Goal: Task Accomplishment & Management: Use online tool/utility

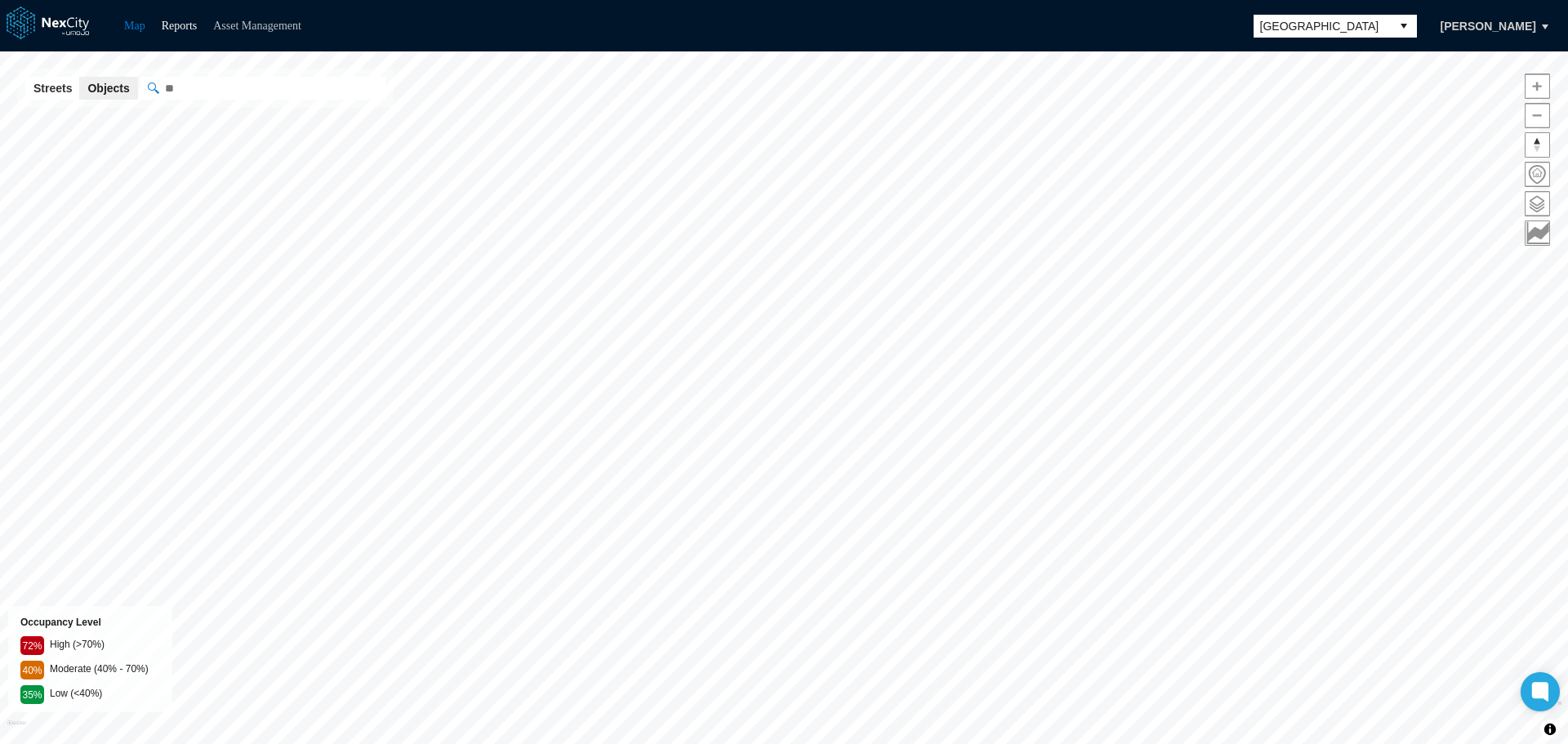
click at [265, 20] on link "Asset Management" at bounding box center [257, 26] width 88 height 12
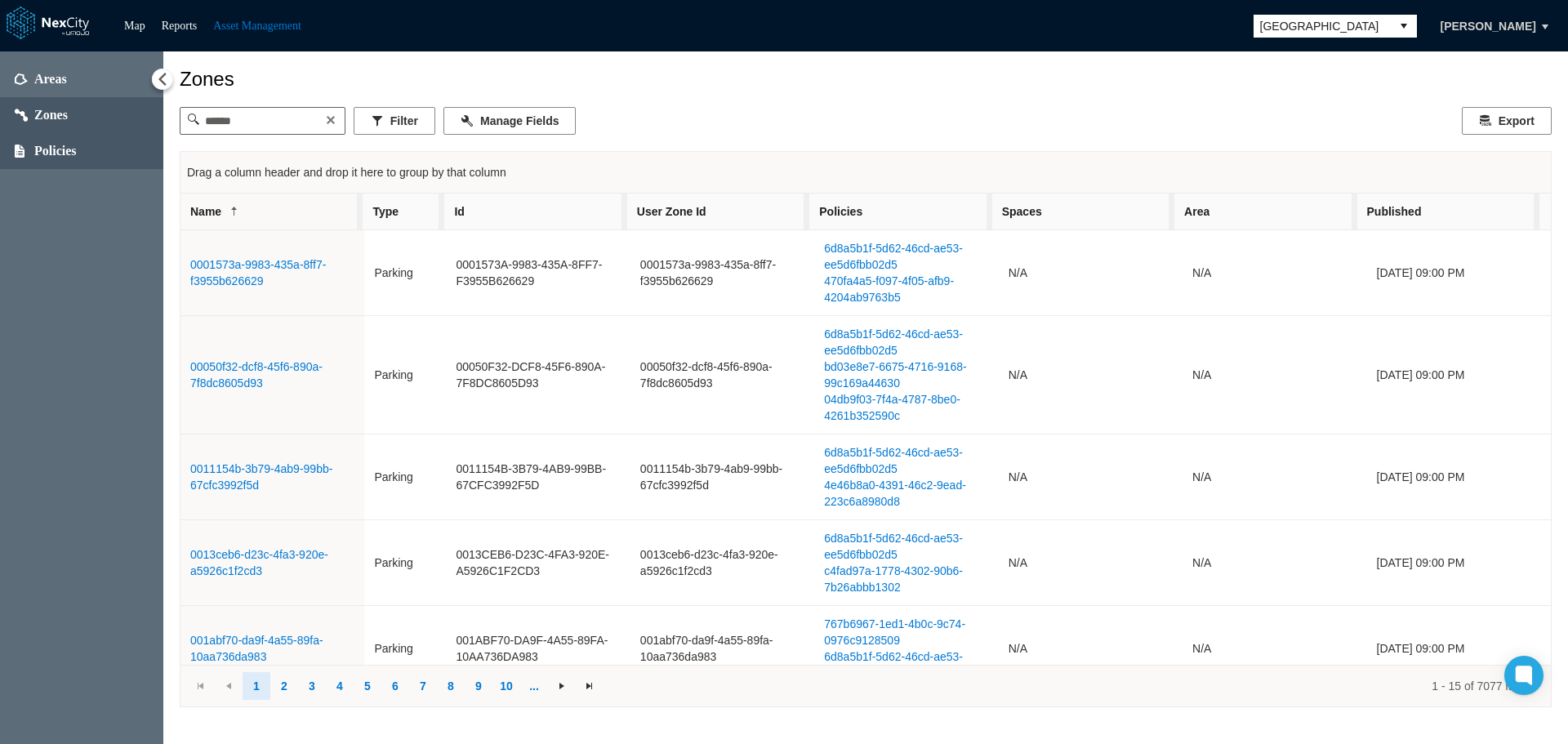
click at [63, 145] on span "Policies" at bounding box center [55, 150] width 42 height 17
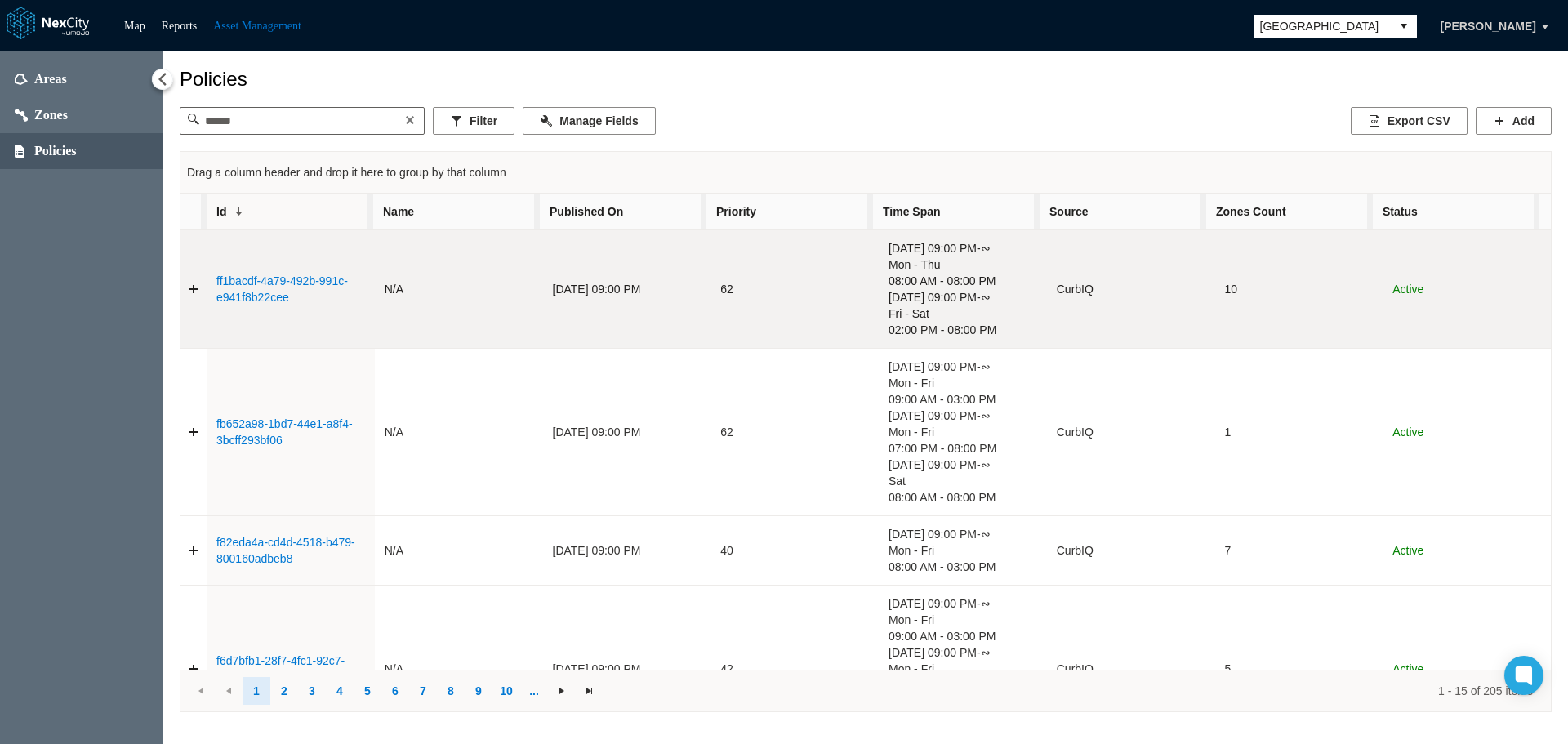
click at [253, 286] on link "ff1bacdf-4a79-492b-991c-e941f8b22cee" at bounding box center [282, 289] width 132 height 29
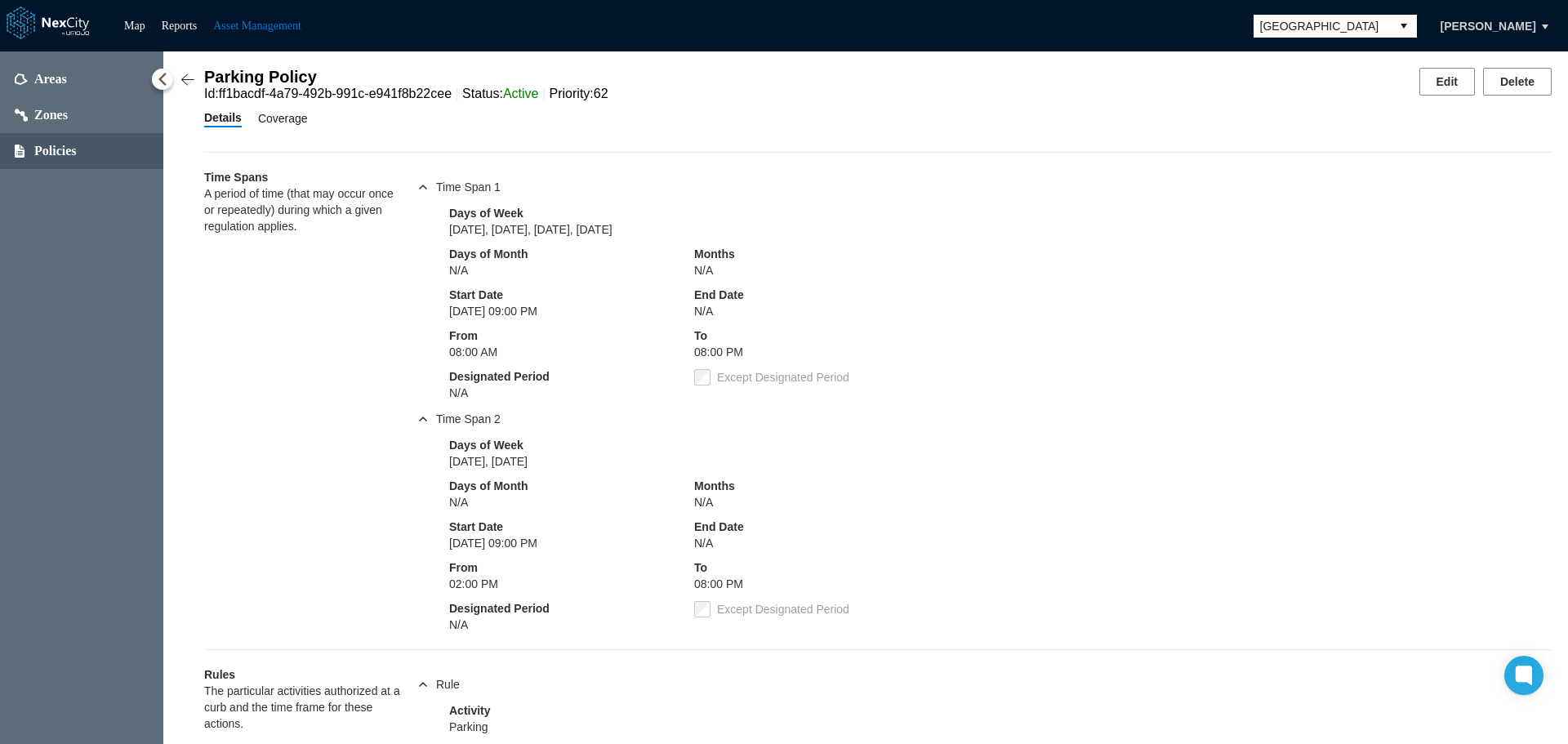
click at [290, 124] on span "Coverage" at bounding box center [283, 118] width 50 height 18
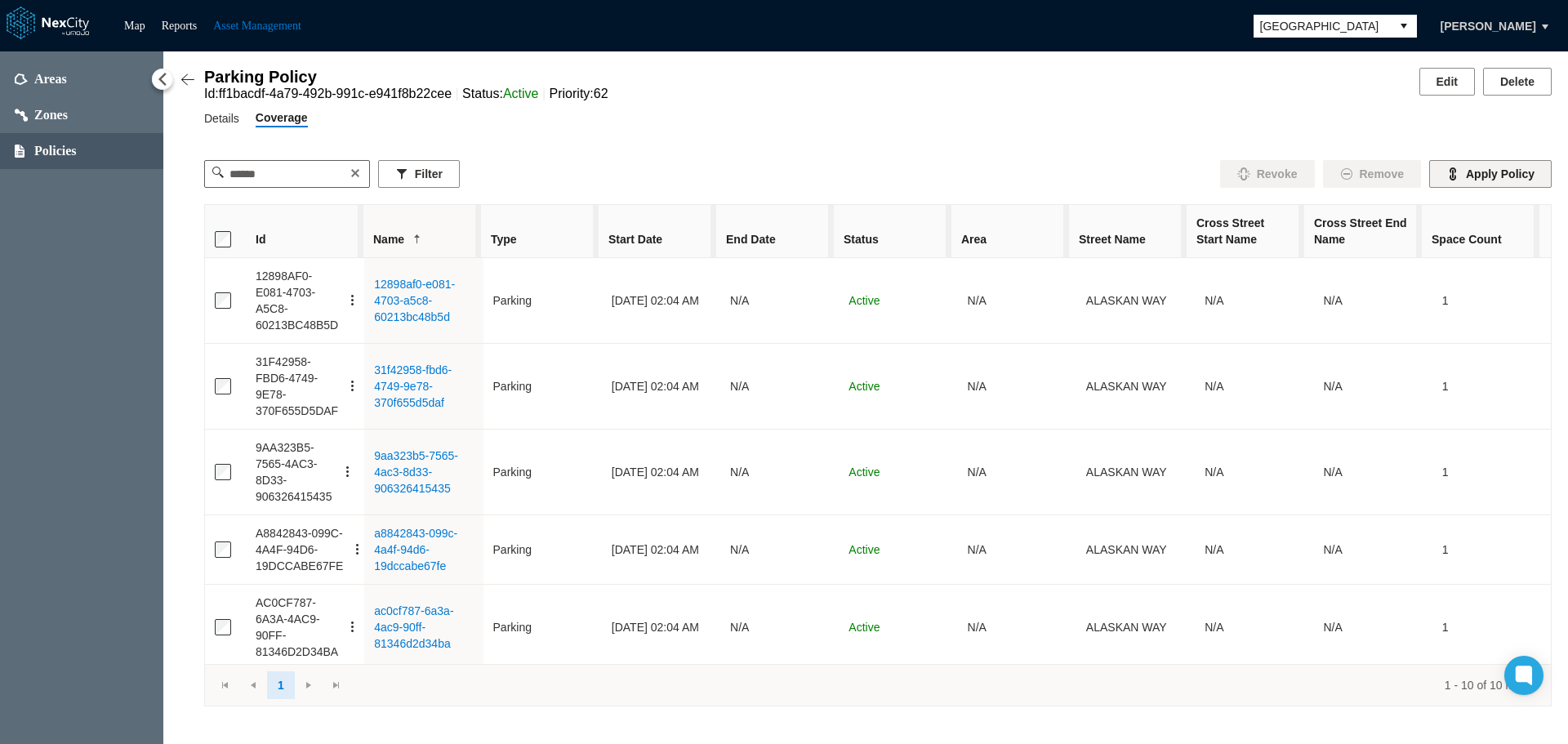
click at [1478, 179] on button "Apply Policy" at bounding box center [1490, 174] width 123 height 28
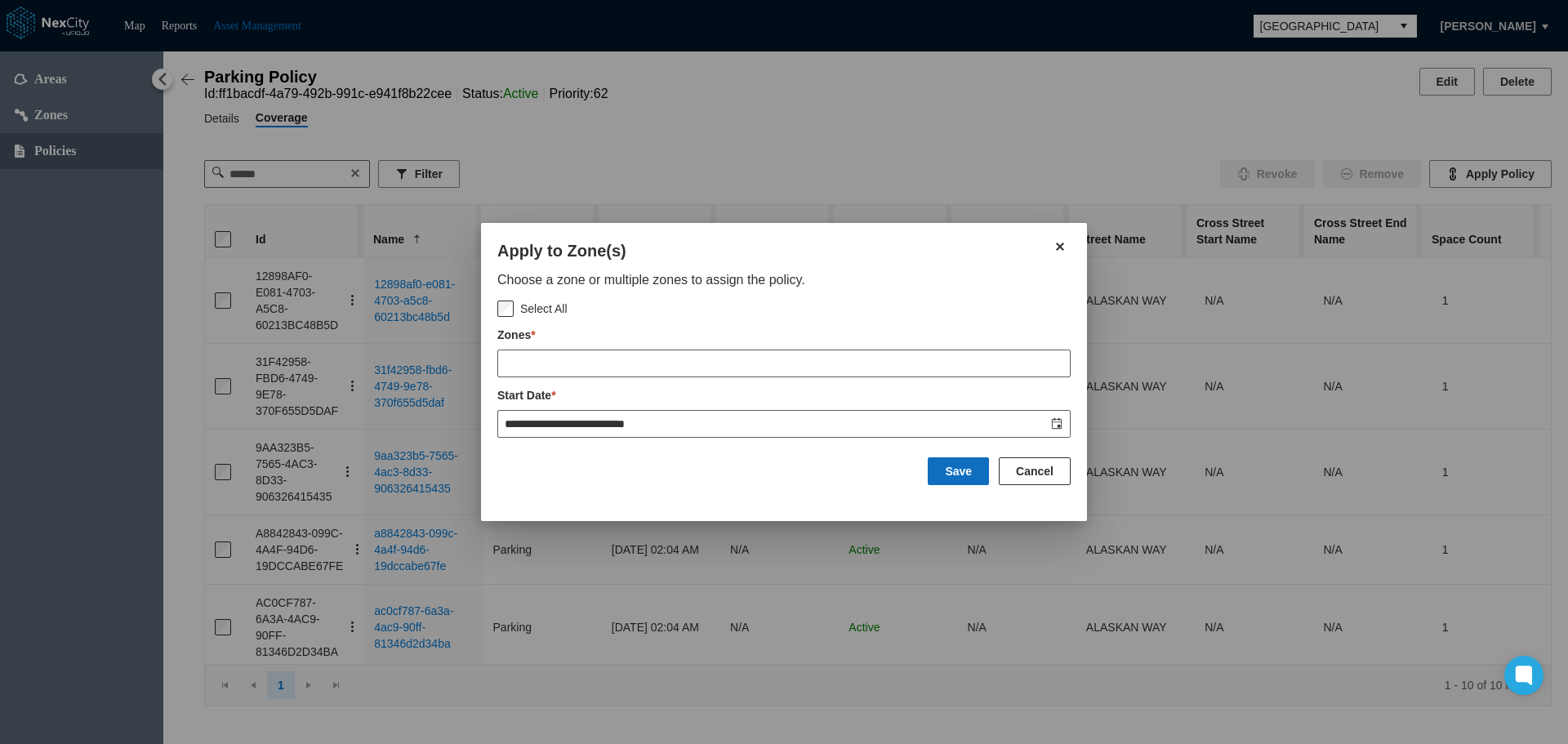
click at [951, 474] on button "Save" at bounding box center [958, 471] width 61 height 28
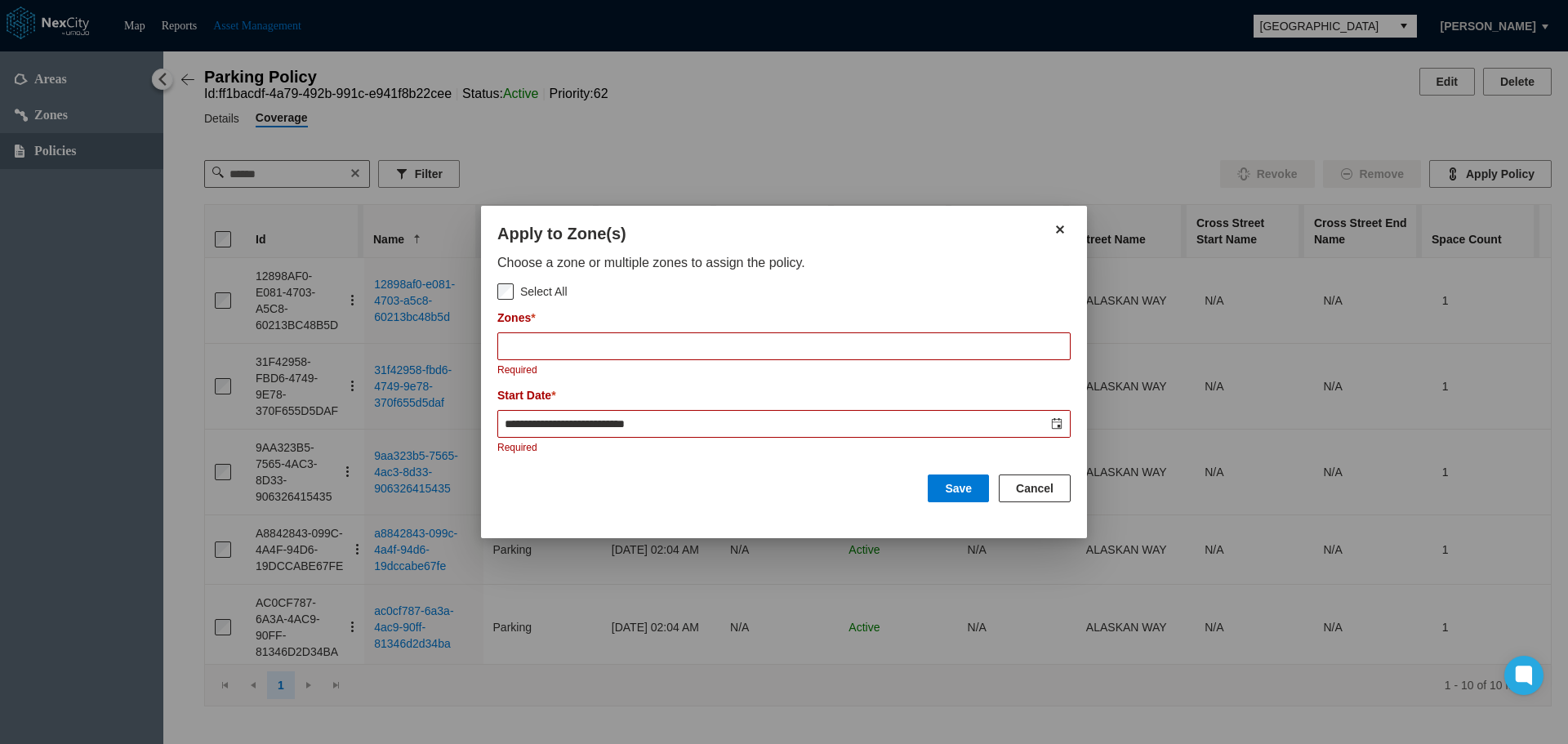
click at [754, 496] on div "Save Cancel" at bounding box center [783, 488] width 573 height 67
click at [1052, 486] on button "Cancel" at bounding box center [1035, 488] width 72 height 28
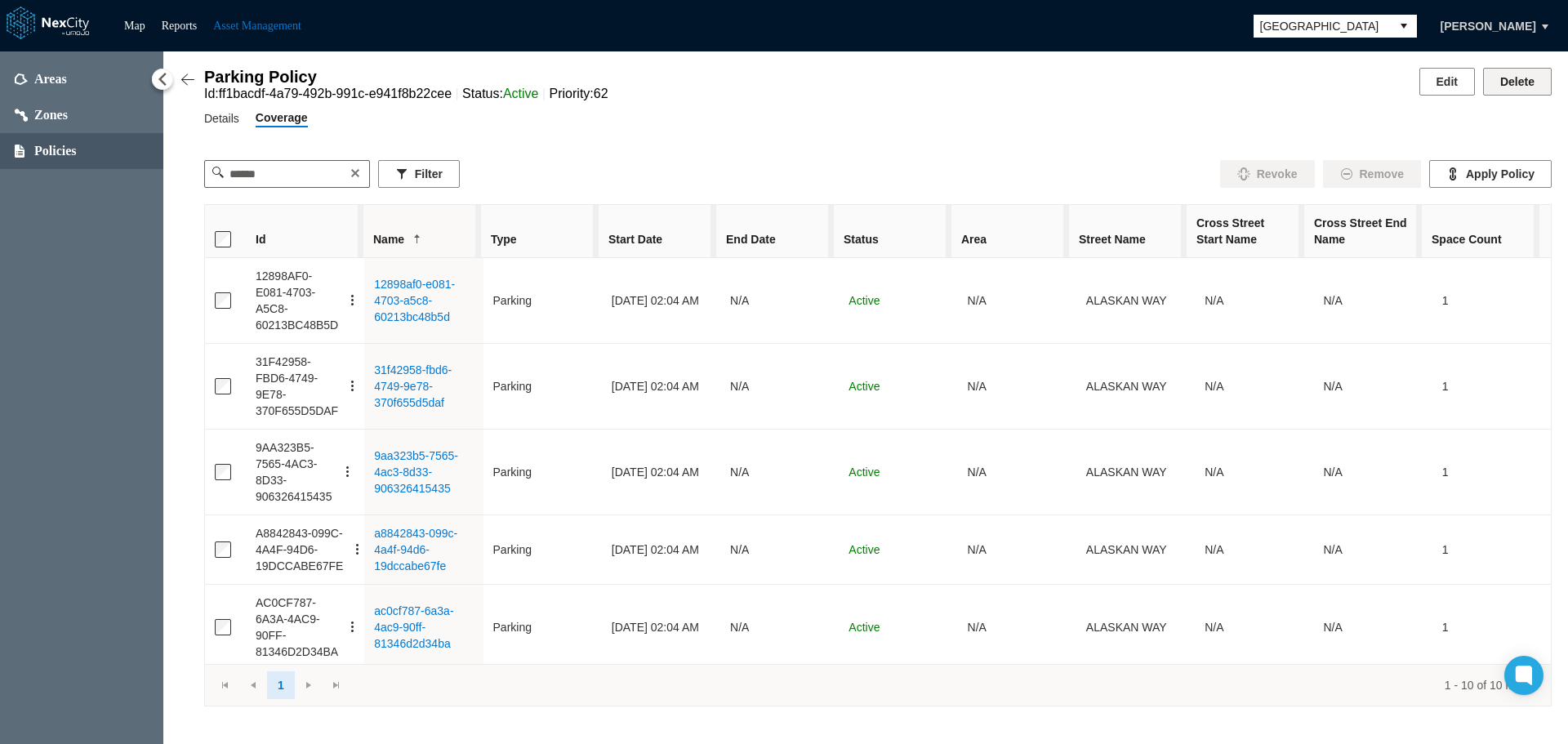
click at [1518, 83] on button "Delete" at bounding box center [1517, 82] width 69 height 28
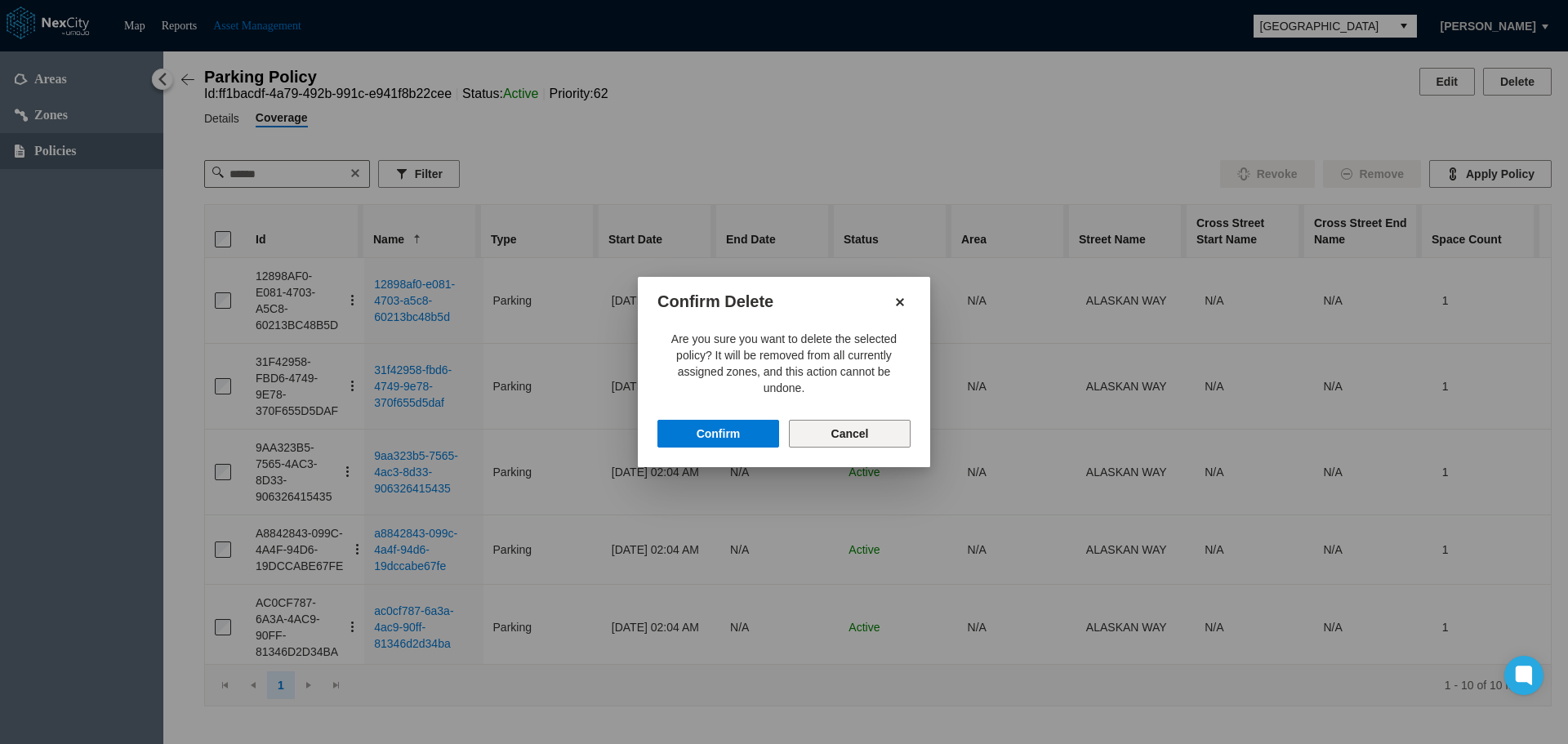
click at [851, 434] on button "Cancel" at bounding box center [850, 433] width 122 height 28
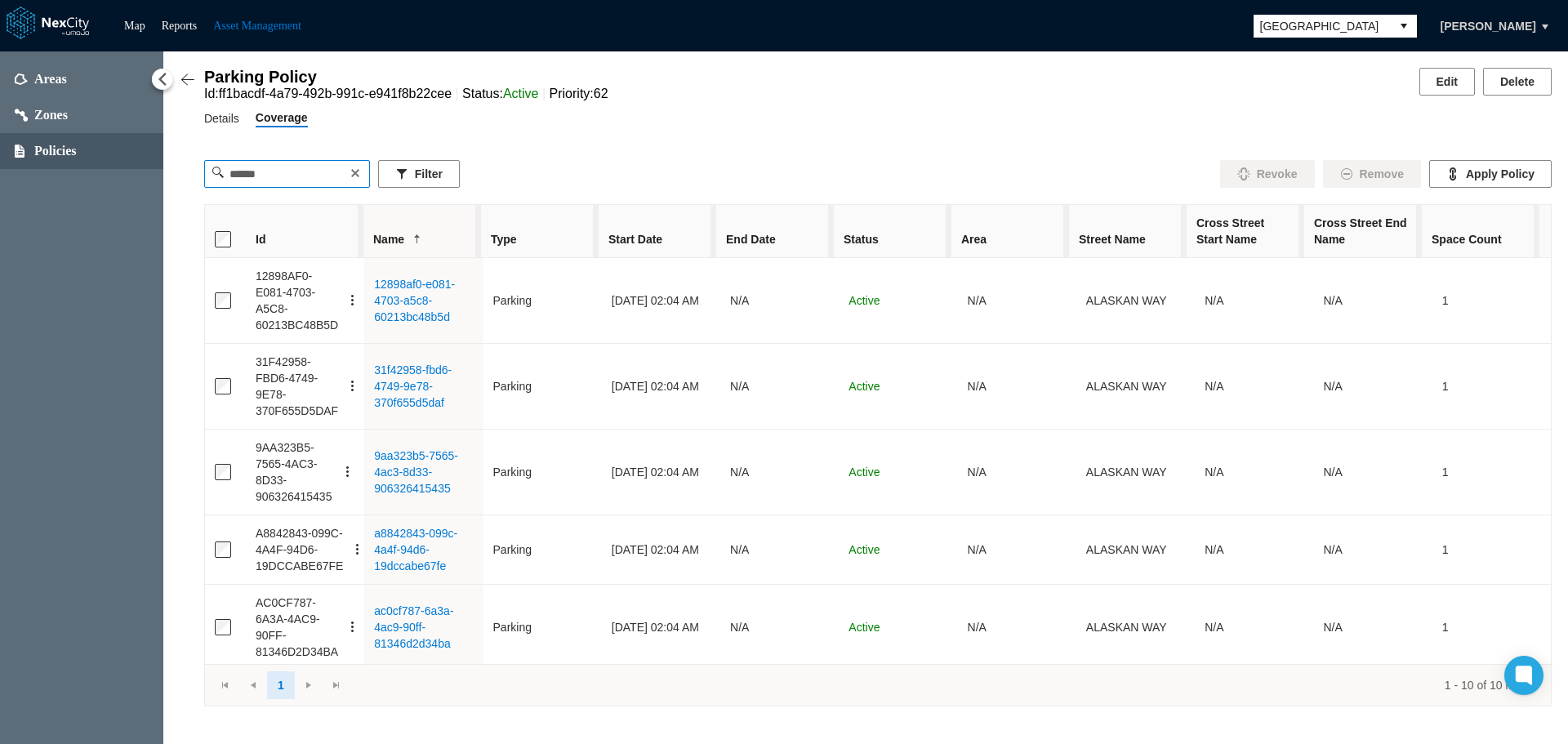
click at [293, 185] on input at bounding box center [287, 174] width 128 height 27
